Goal: Complete application form

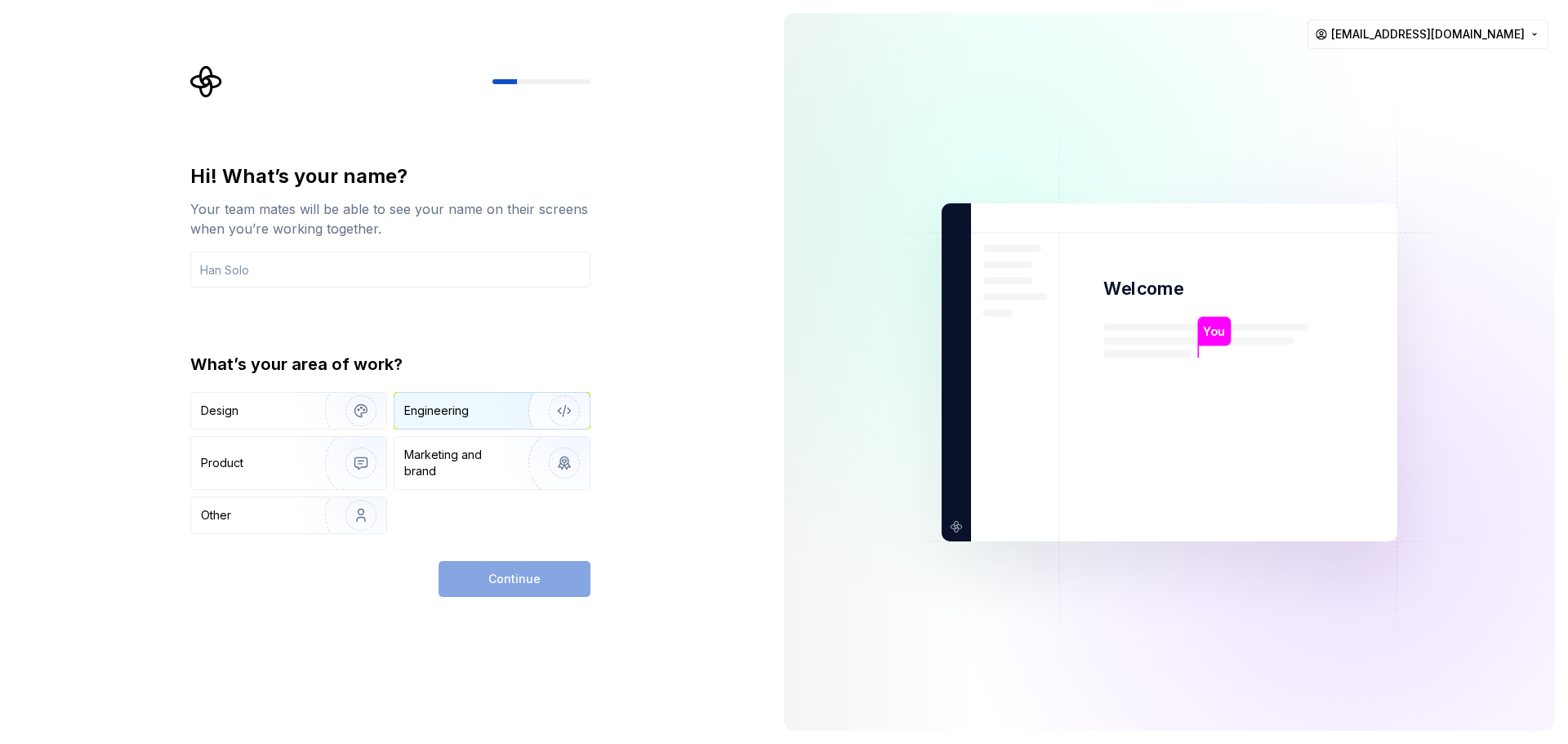
click at [474, 410] on div "Engineering" at bounding box center [469, 410] width 130 height 17
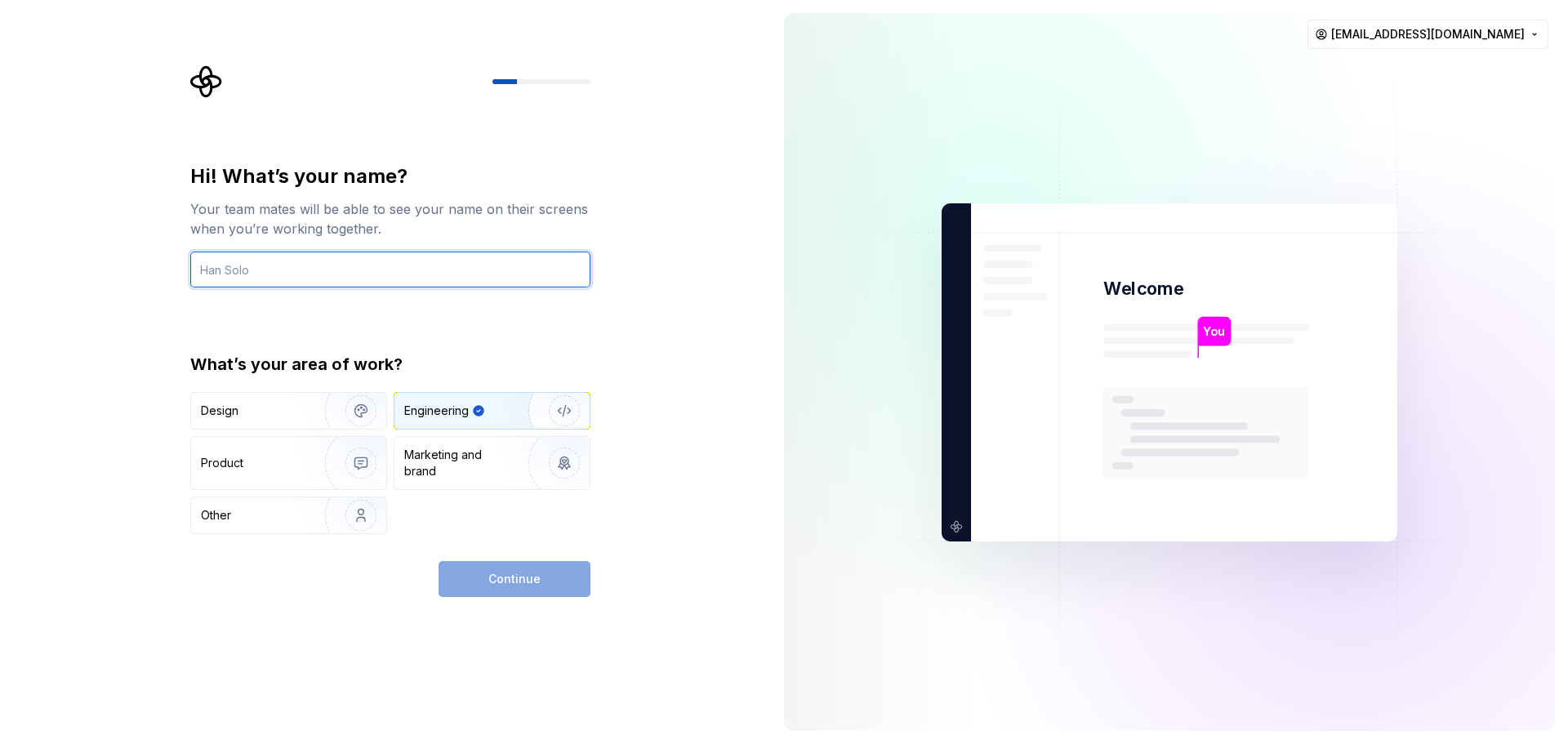
click at [358, 279] on input "text" at bounding box center [390, 269] width 401 height 36
type input "J"
type input "HuyHK"
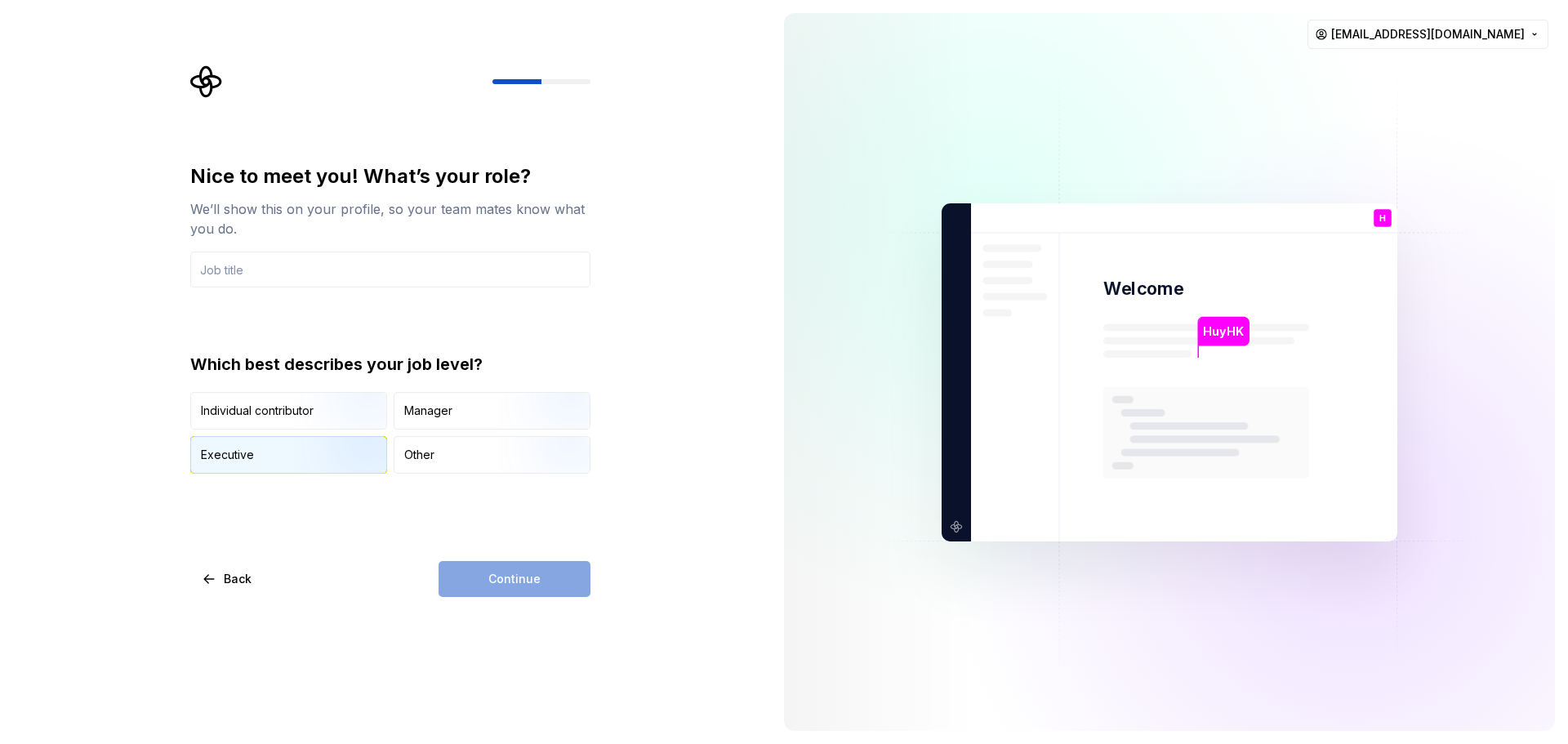
click at [348, 464] on img "button" at bounding box center [347, 475] width 105 height 110
click at [578, 578] on div "Continue" at bounding box center [514, 579] width 152 height 36
click at [555, 577] on div "Continue" at bounding box center [514, 579] width 152 height 36
click at [336, 255] on input "text" at bounding box center [390, 269] width 401 height 36
type input "Fullstack Developer"
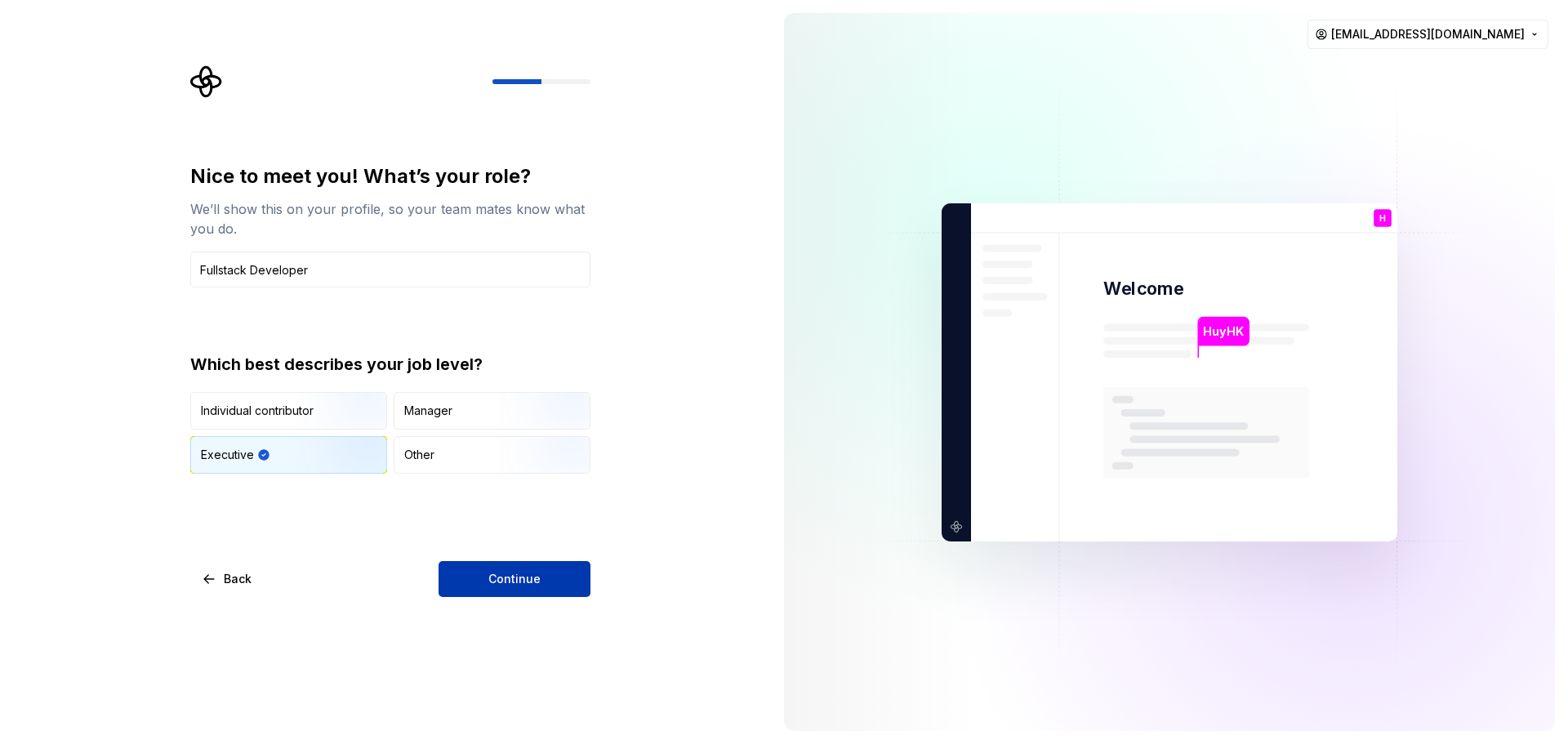
click at [504, 572] on span "Continue" at bounding box center [514, 579] width 52 height 17
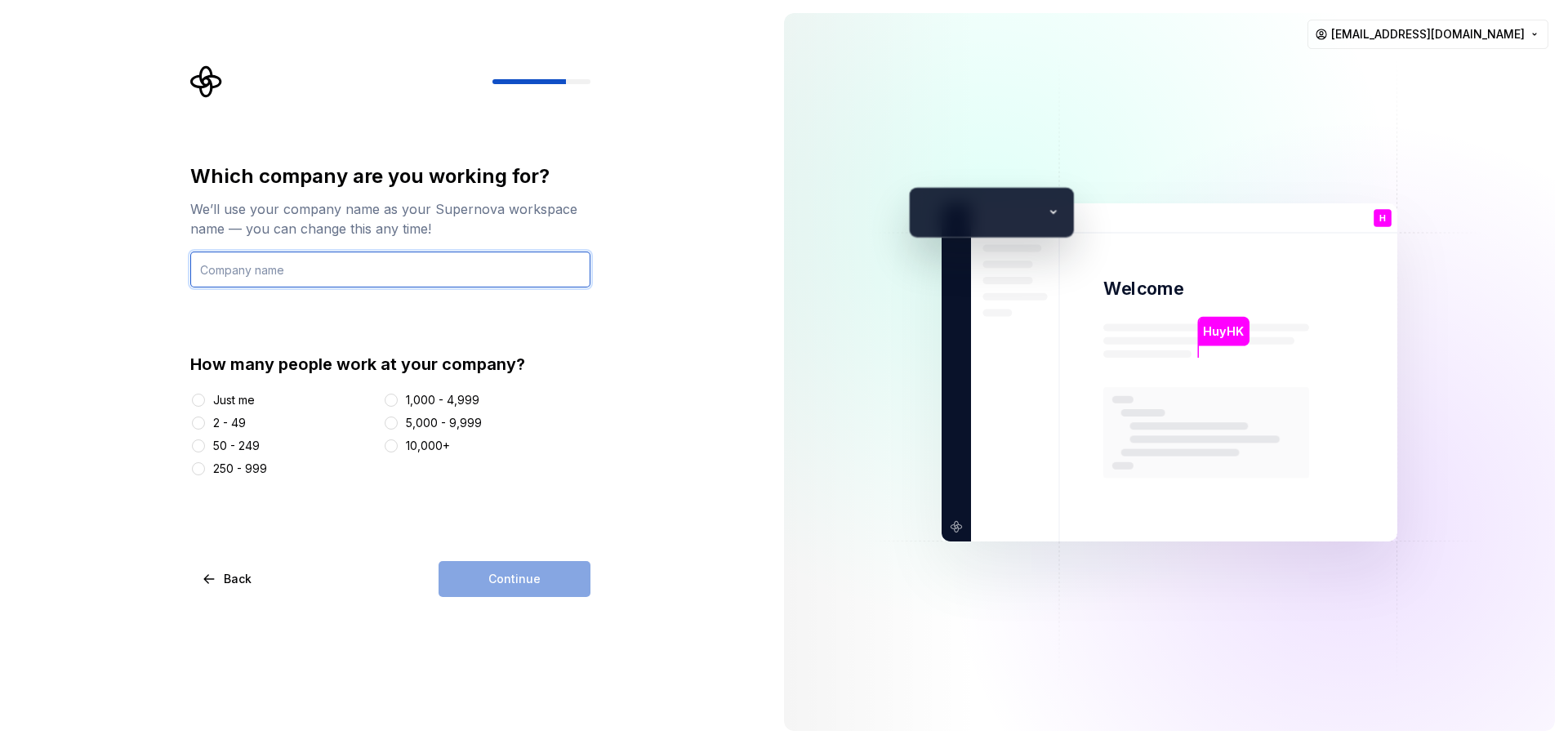
click at [342, 274] on input "text" at bounding box center [390, 269] width 401 height 36
drag, startPoint x: 324, startPoint y: 273, endPoint x: -179, endPoint y: 274, distance: 503.0
click at [0, 274] on html "Văn bản gốc Đánh giá bản dịch này Ý kiến phản hồi của bạn sẽ được dùng để góp p…" at bounding box center [784, 372] width 1568 height 744
type input "HuyHK"
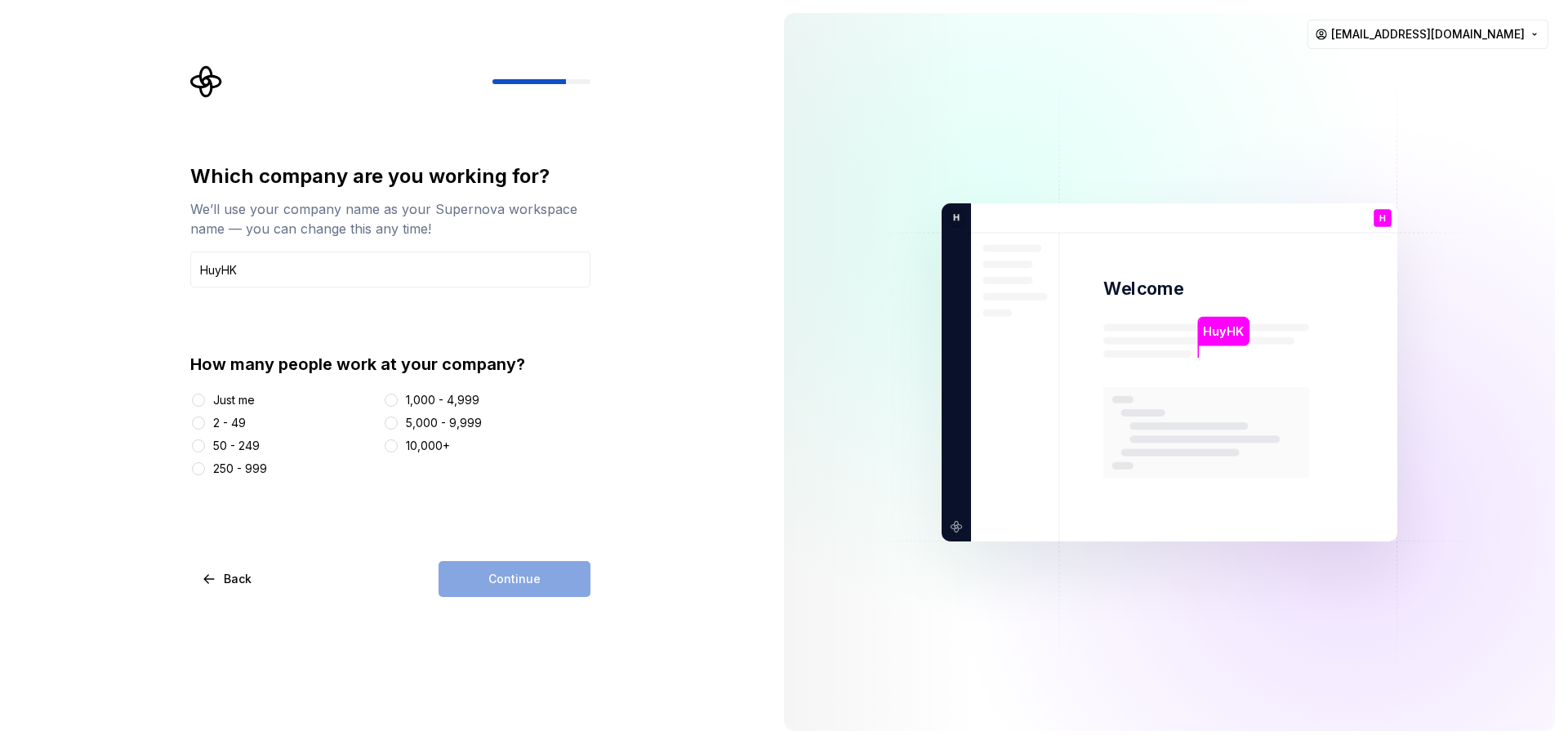
click at [247, 399] on div "Just me" at bounding box center [234, 399] width 42 height 17
click at [205, 399] on button "Just me" at bounding box center [198, 399] width 13 height 13
click at [471, 598] on div "Which company are you working for? We’ll use your company name as your Supernov…" at bounding box center [385, 372] width 771 height 744
click at [464, 589] on button "Continue" at bounding box center [514, 579] width 152 height 36
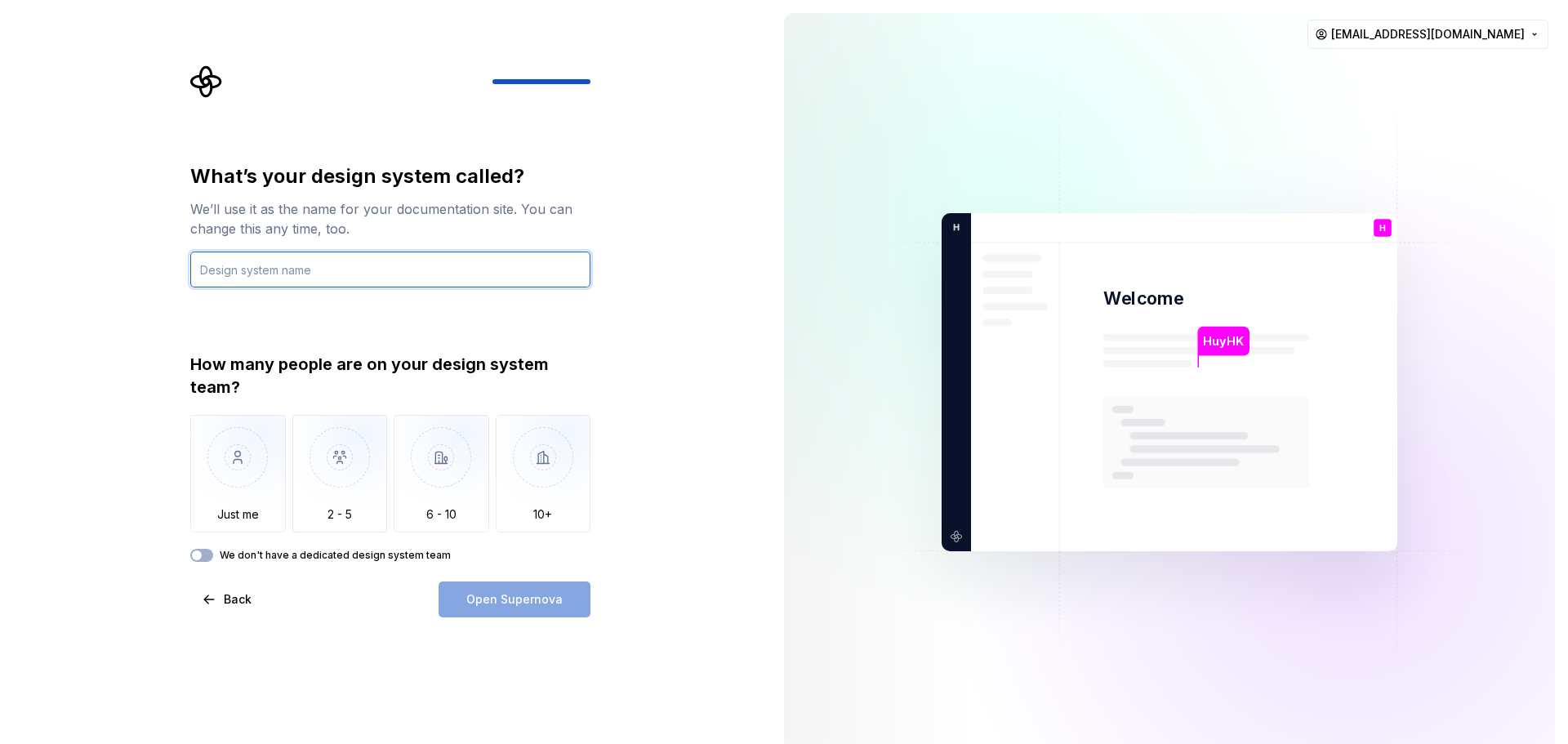
click at [365, 270] on input "text" at bounding box center [390, 269] width 401 height 36
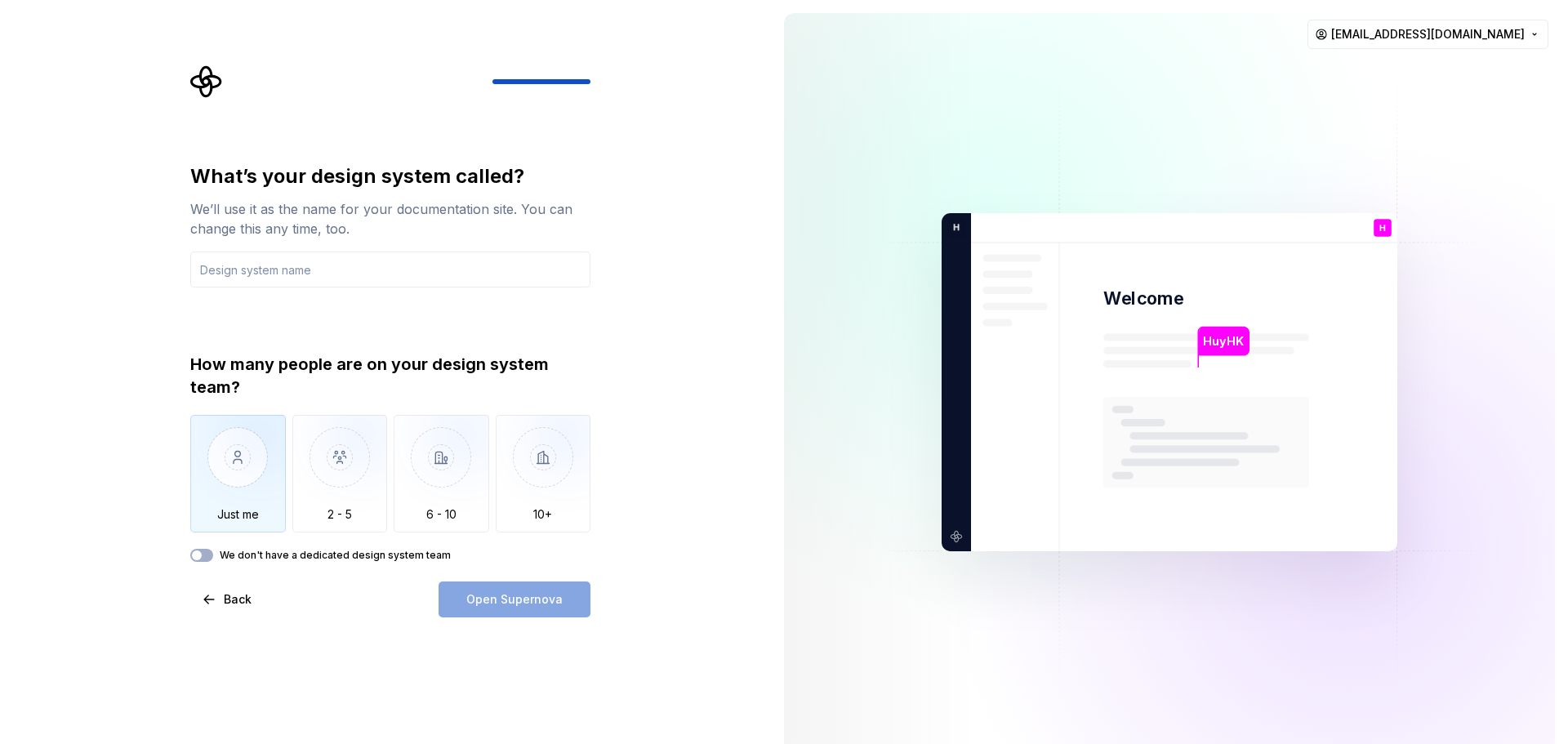
click at [255, 480] on img "button" at bounding box center [238, 470] width 96 height 110
click at [342, 275] on input "text" at bounding box center [390, 269] width 401 height 36
click at [209, 554] on button "We don't have a dedicated design system team" at bounding box center [201, 554] width 23 height 13
click at [200, 557] on icon "button" at bounding box center [196, 555] width 13 height 10
click at [352, 259] on input "text" at bounding box center [390, 269] width 401 height 36
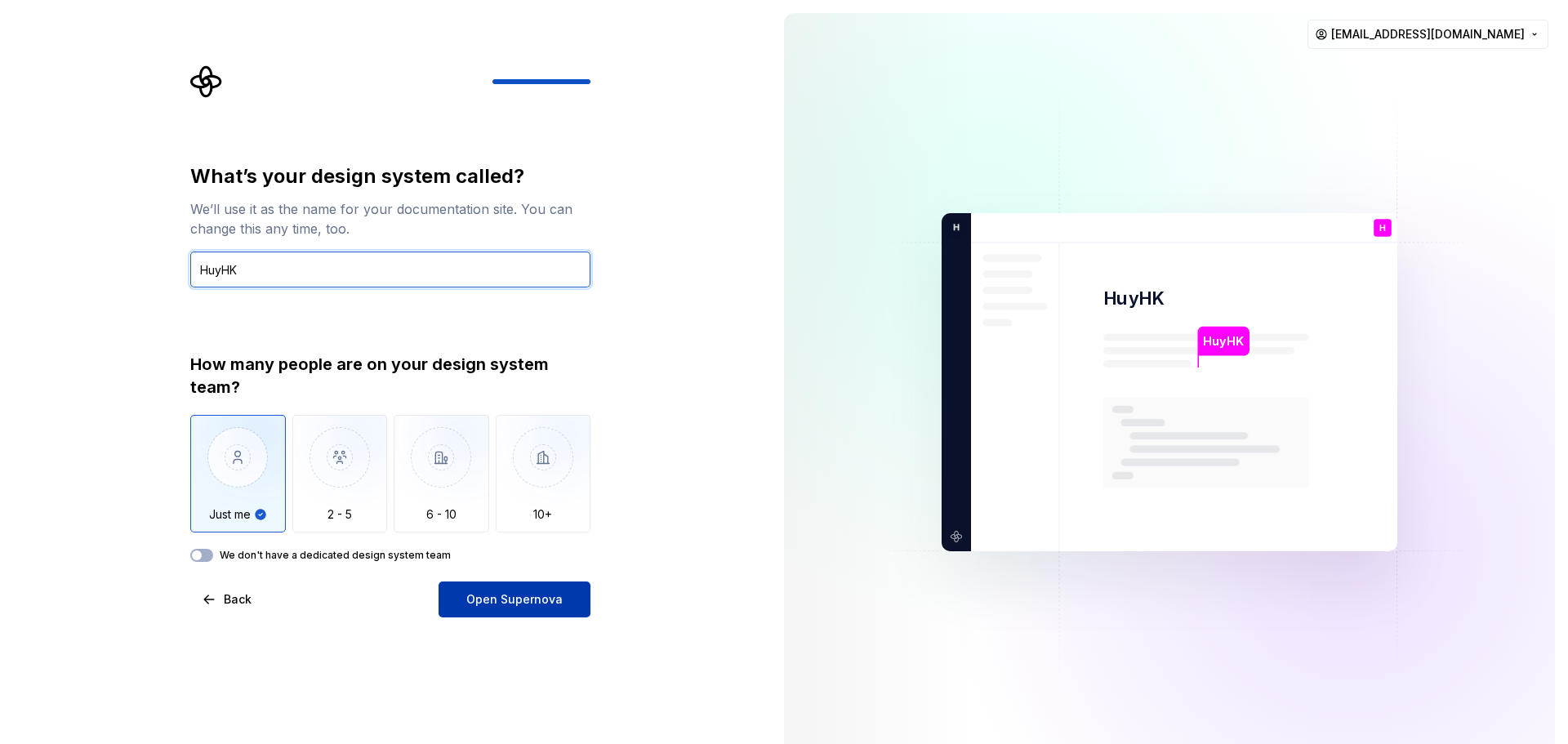
type input "HuyHK"
click at [556, 609] on button "Open Supernova" at bounding box center [514, 599] width 152 height 36
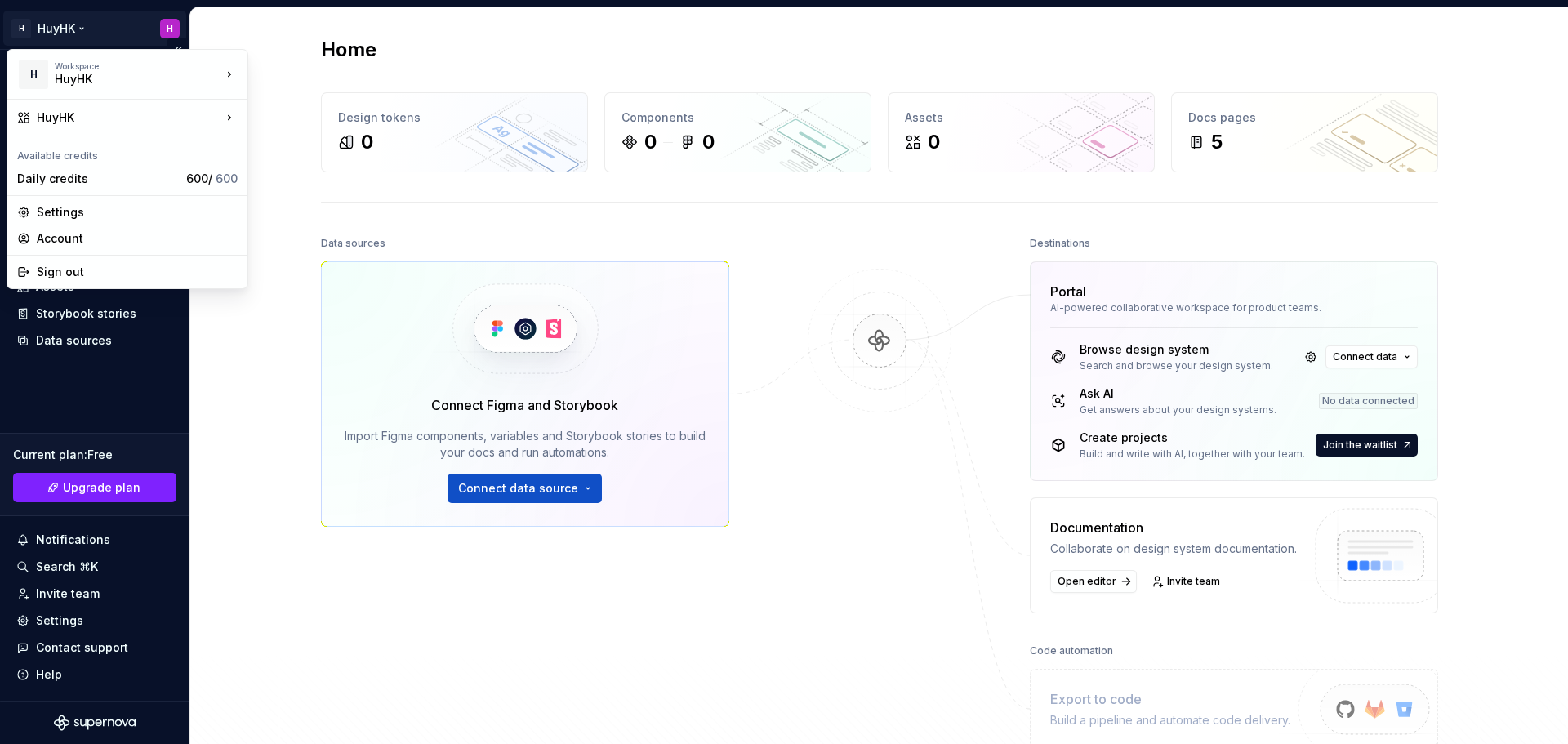
click at [96, 31] on html "Văn bản gốc Đánh giá bản dịch này Ý kiến phản hồi của bạn sẽ được dùng để góp p…" at bounding box center [784, 372] width 1568 height 744
click at [130, 177] on div "Daily credits" at bounding box center [99, 178] width 163 height 17
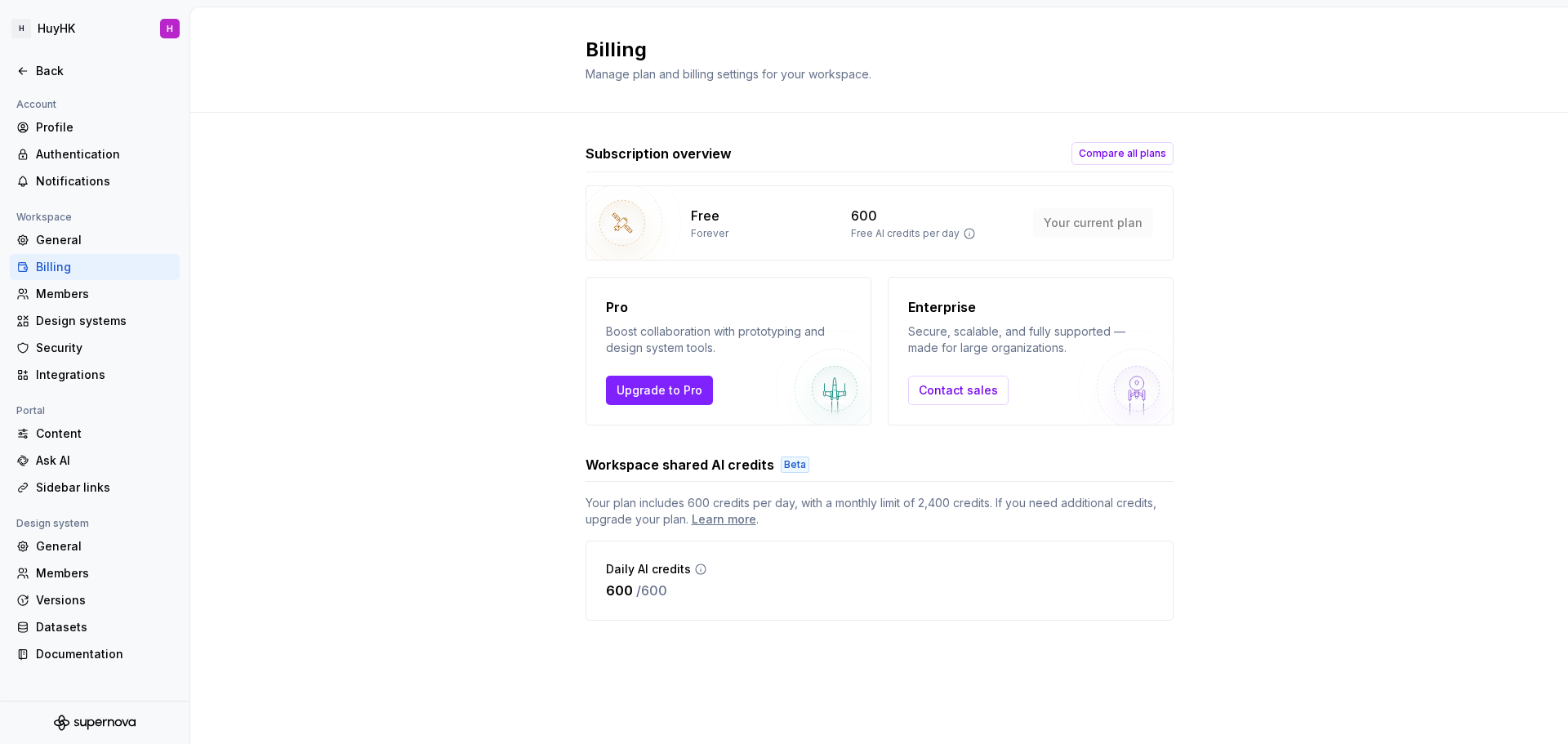
click at [440, 217] on div "Subscription overview Compare all plans Free Forever 600 Free AI credits per da…" at bounding box center [879, 397] width 1378 height 570
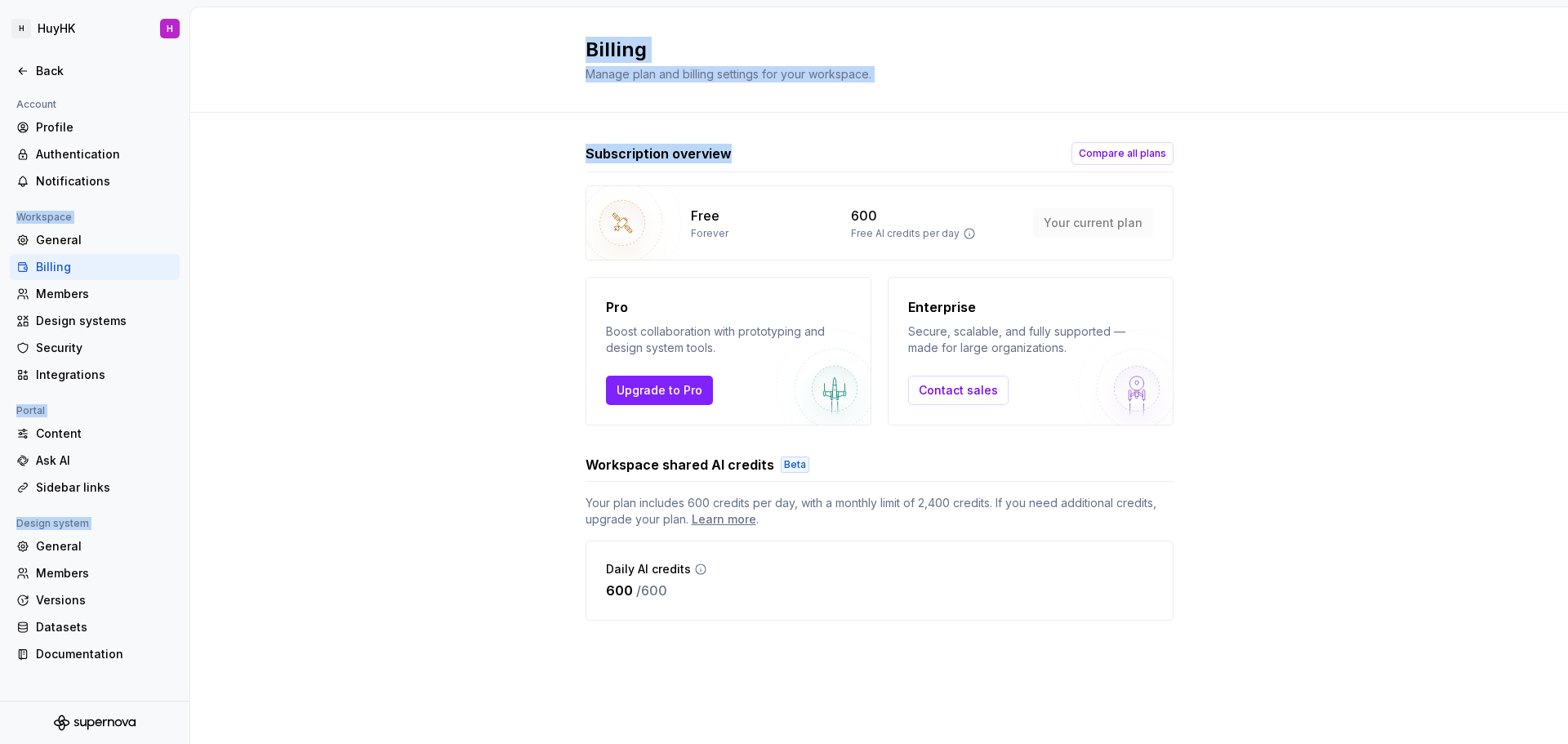
drag, startPoint x: 1112, startPoint y: 167, endPoint x: -21, endPoint y: 192, distance: 1133.3
click at [0, 192] on html "Văn bản gốc Đánh giá bản dịch này Ý kiến phản hồi của bạn sẽ được dùng để góp p…" at bounding box center [784, 372] width 1568 height 744
click at [440, 125] on div "Subscription overview Compare all plans Free Forever 600 Free AI credits per da…" at bounding box center [879, 397] width 1378 height 570
